Goal: Task Accomplishment & Management: Use online tool/utility

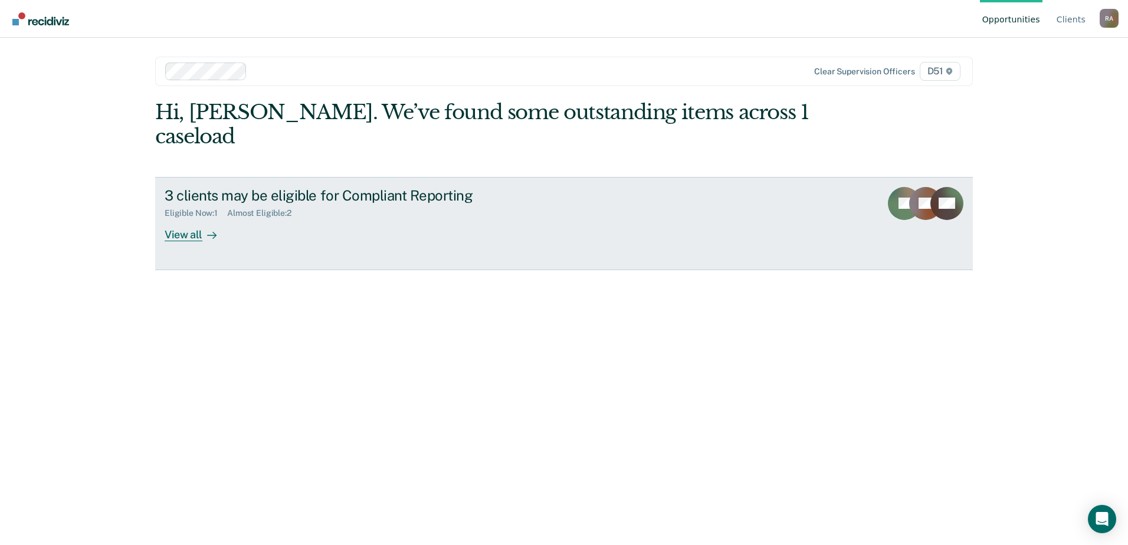
click at [208, 231] on icon at bounding box center [211, 235] width 9 height 9
